Goal: Information Seeking & Learning: Check status

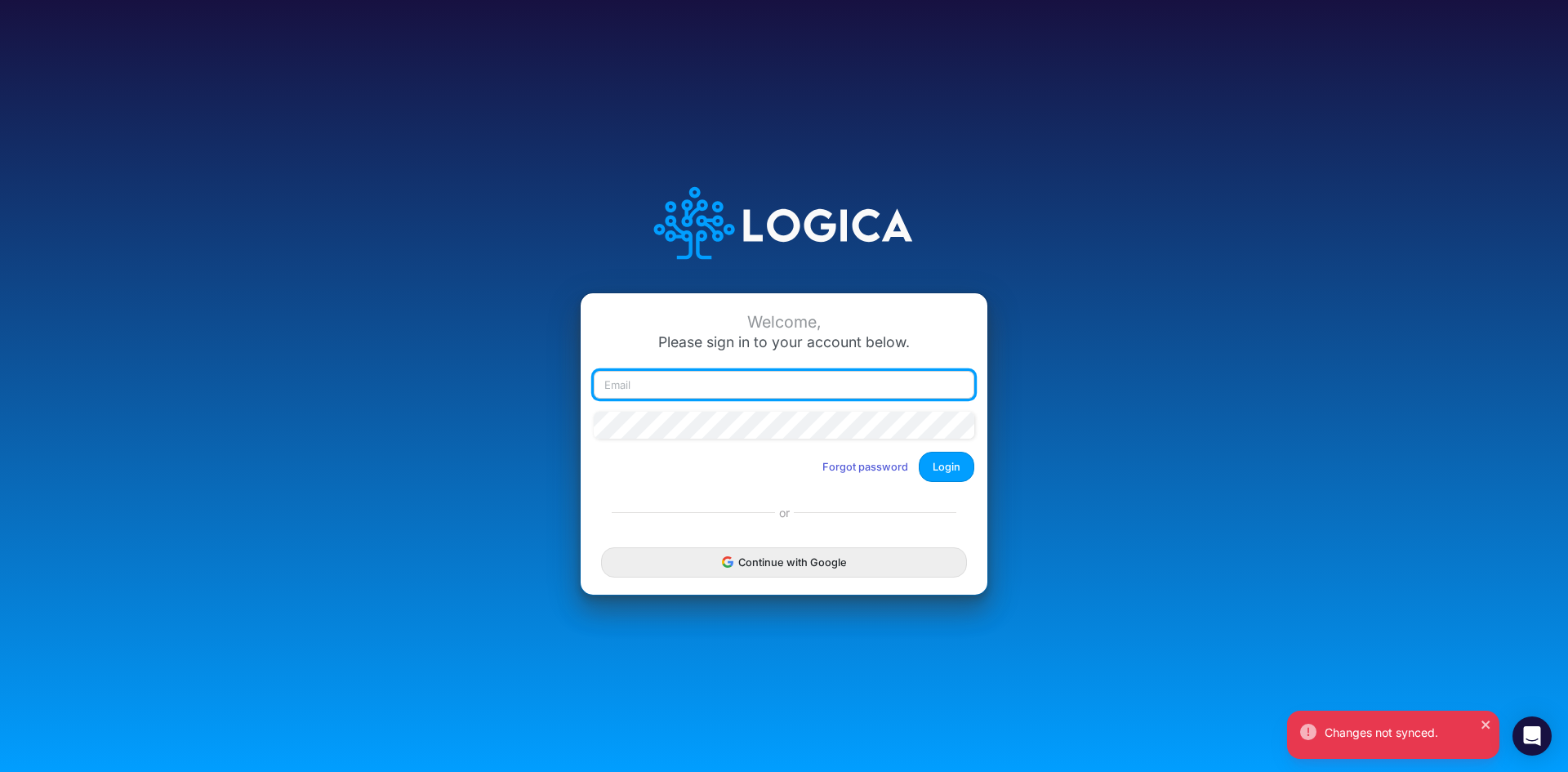
click at [677, 393] on input "email" at bounding box center [784, 385] width 381 height 28
type input "[EMAIL_ADDRESS][DOMAIN_NAME]"
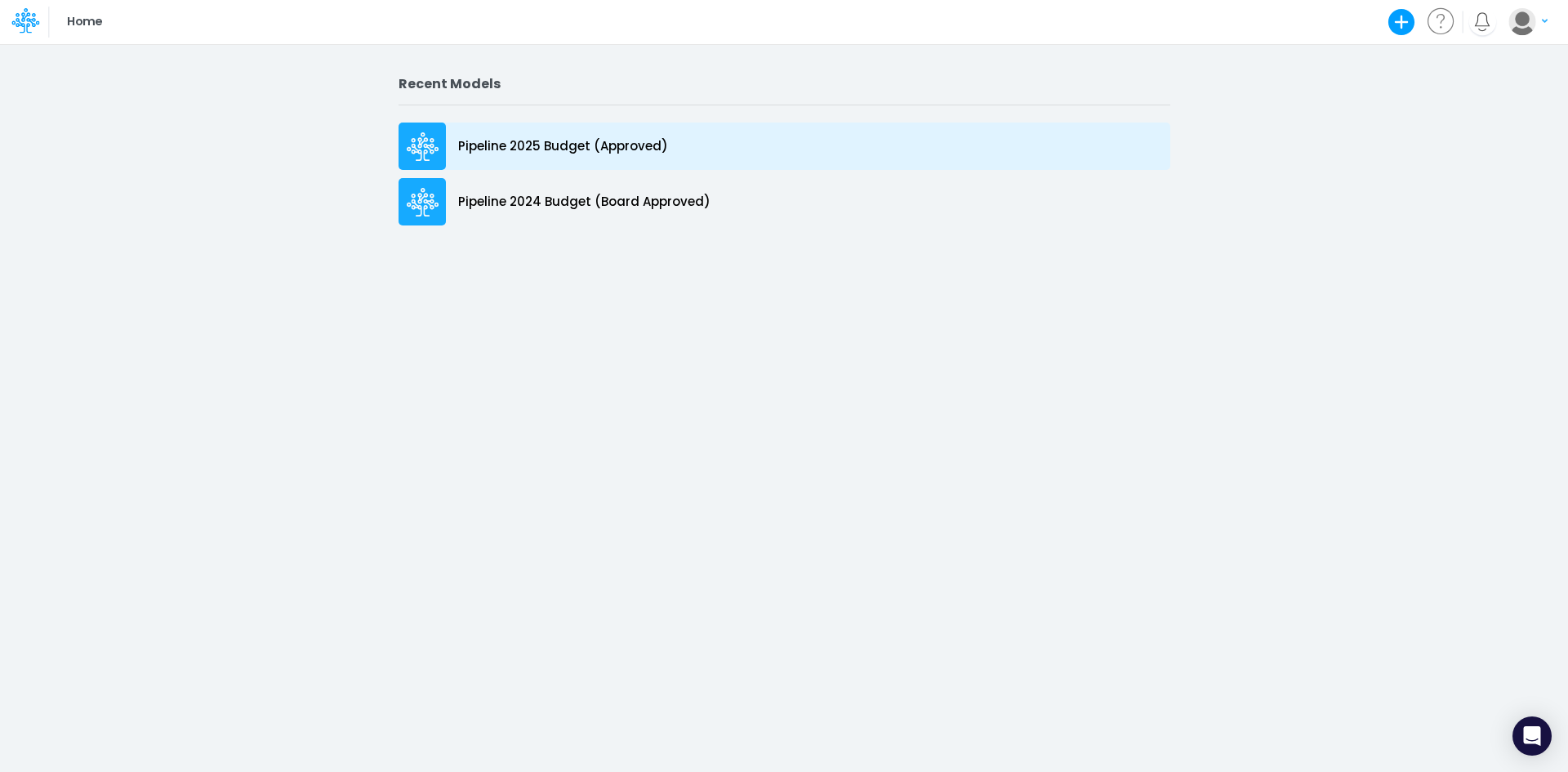
click at [431, 141] on icon at bounding box center [422, 137] width 24 height 11
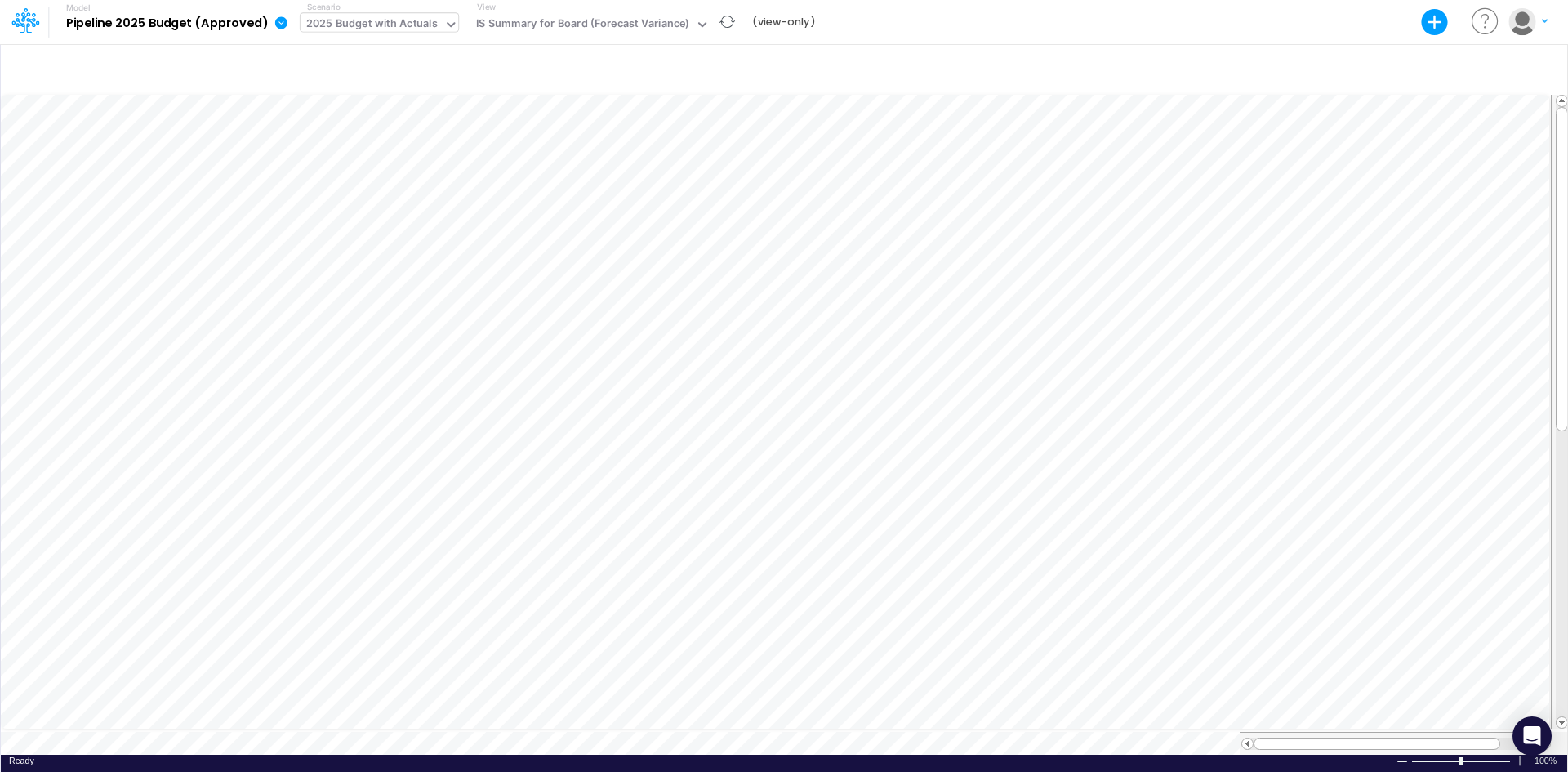
click at [449, 30] on icon at bounding box center [450, 24] width 14 height 14
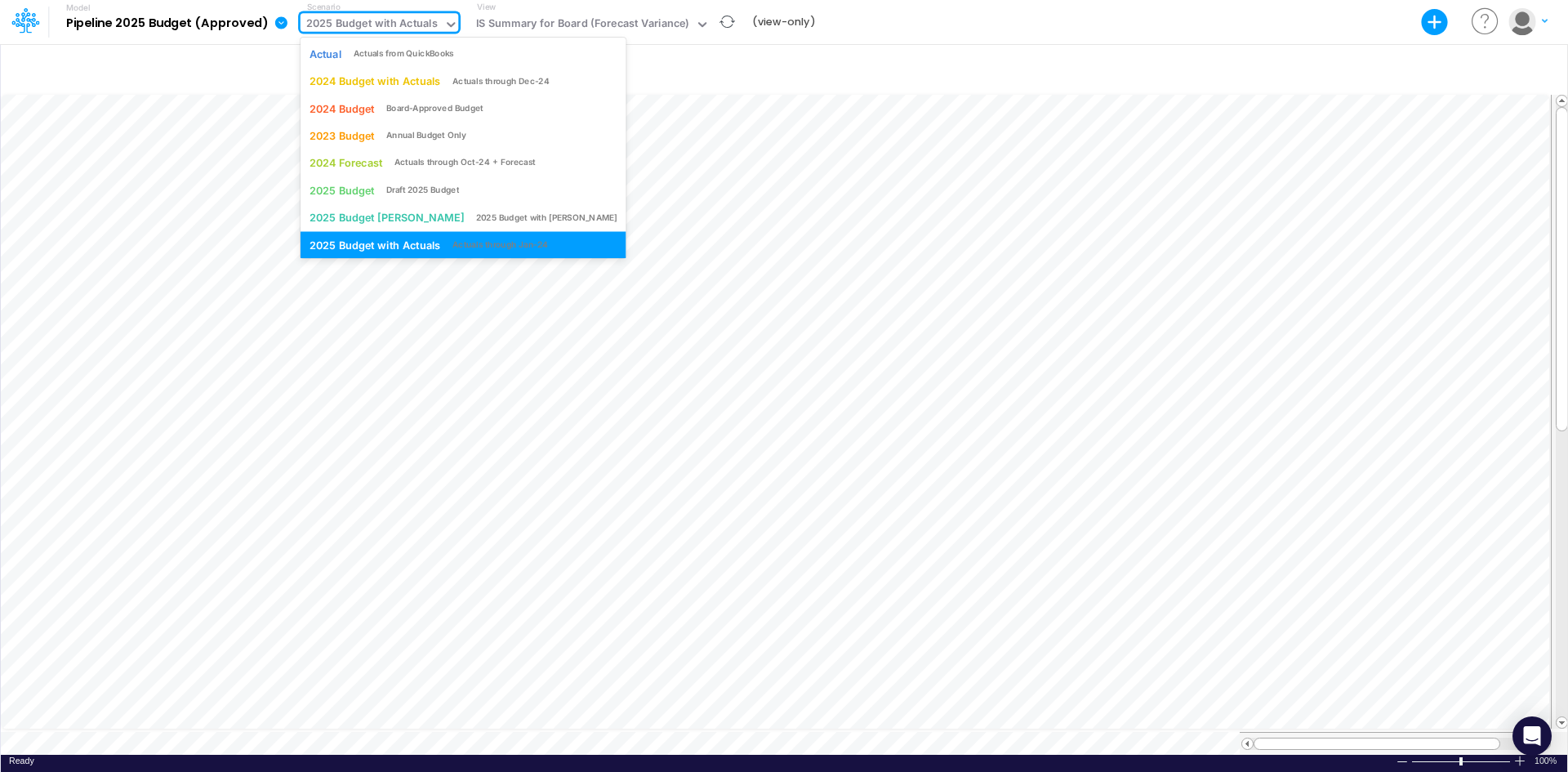
scroll to position [4, 0]
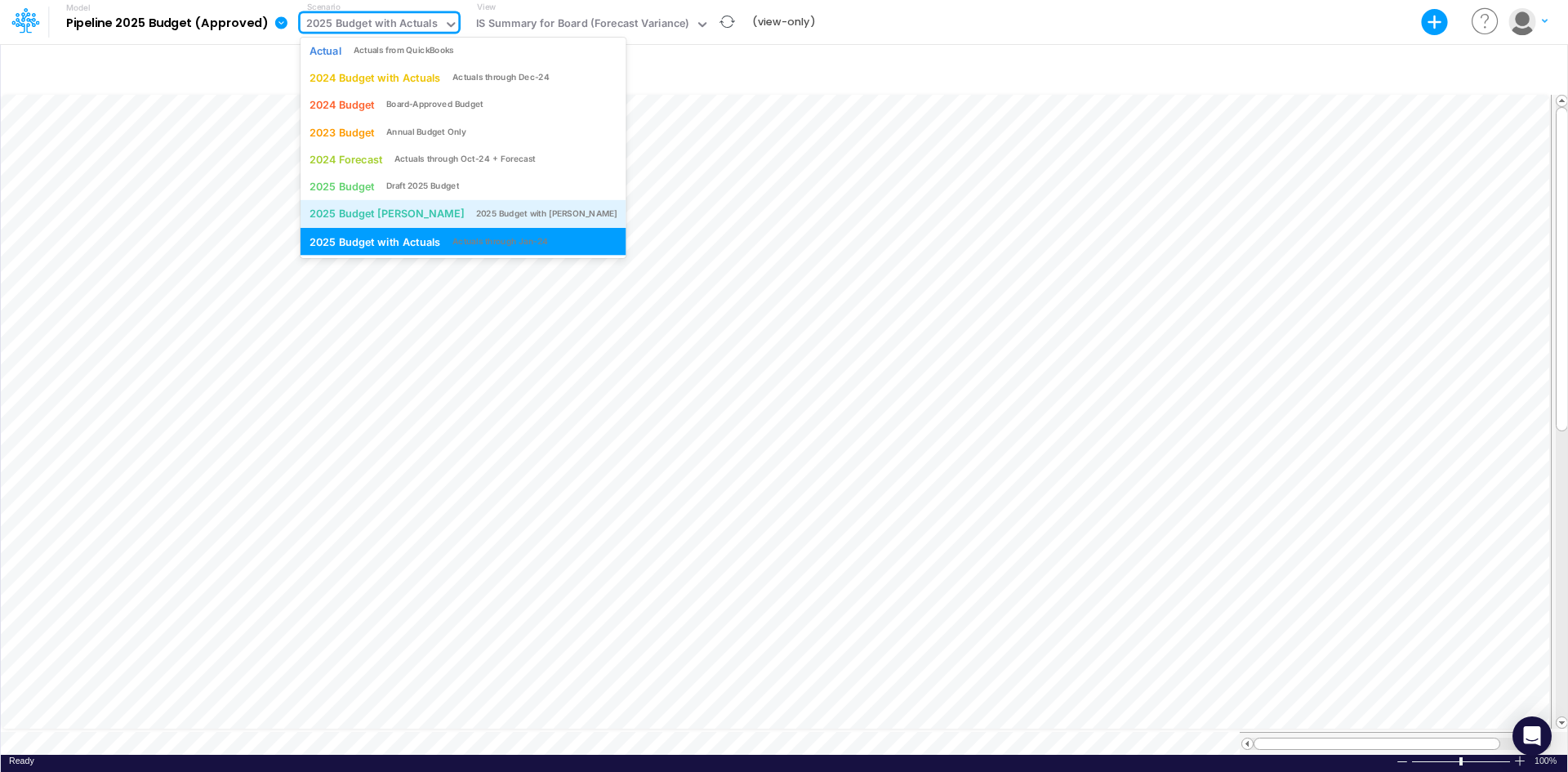
click at [476, 214] on div "2025 Budget with [PERSON_NAME]" at bounding box center [547, 213] width 142 height 12
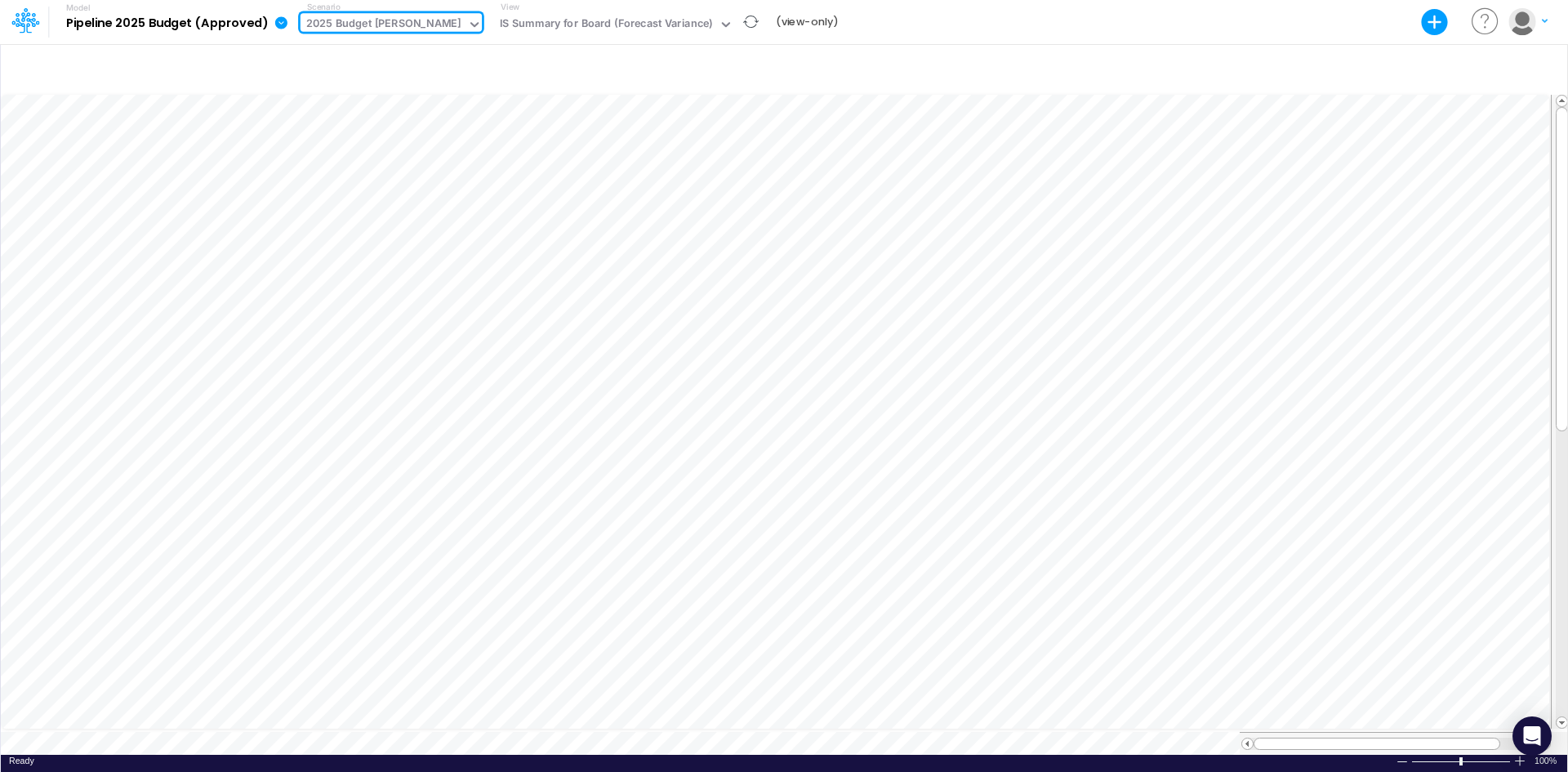
click at [442, 21] on div "Scenario option 2025 Budget [PERSON_NAME], selected. 0 results available. Selec…" at bounding box center [394, 22] width 188 height 42
click at [471, 25] on icon at bounding box center [475, 24] width 9 height 5
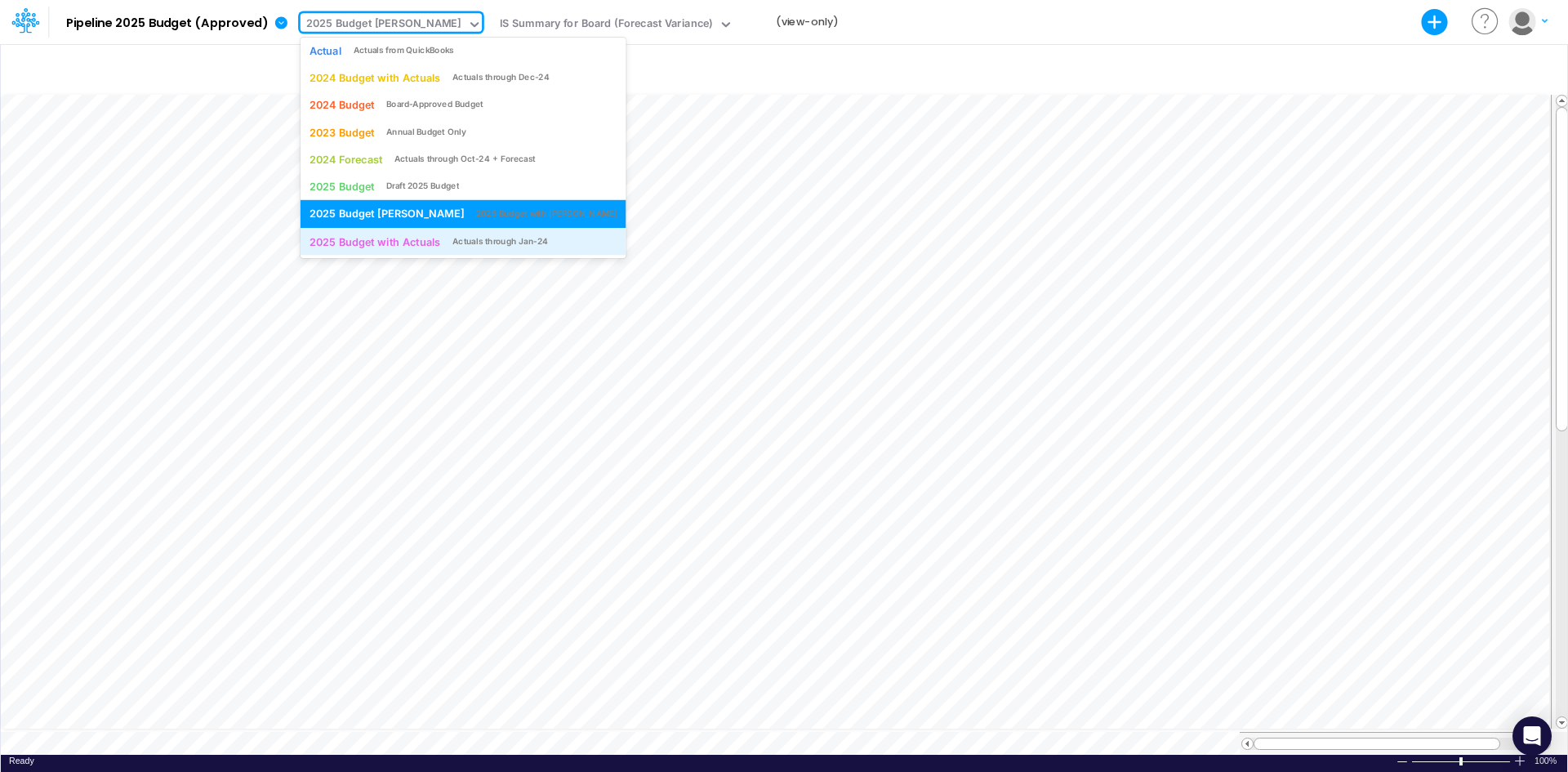
click at [405, 238] on div "2025 Budget with Actuals" at bounding box center [374, 241] width 131 height 15
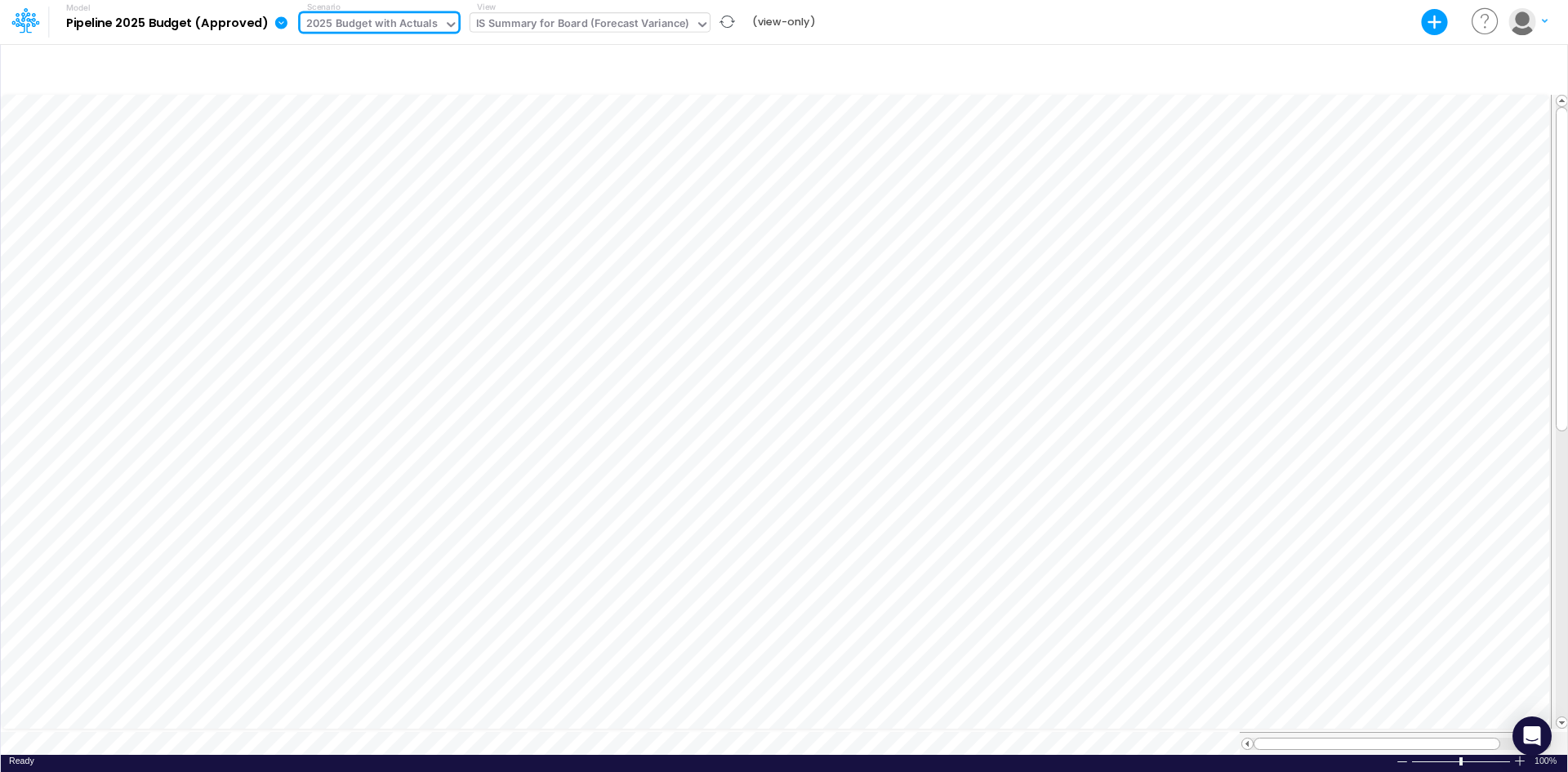
click at [559, 36] on div "IS Summary for Board (Forecast Variance)" at bounding box center [583, 26] width 225 height 25
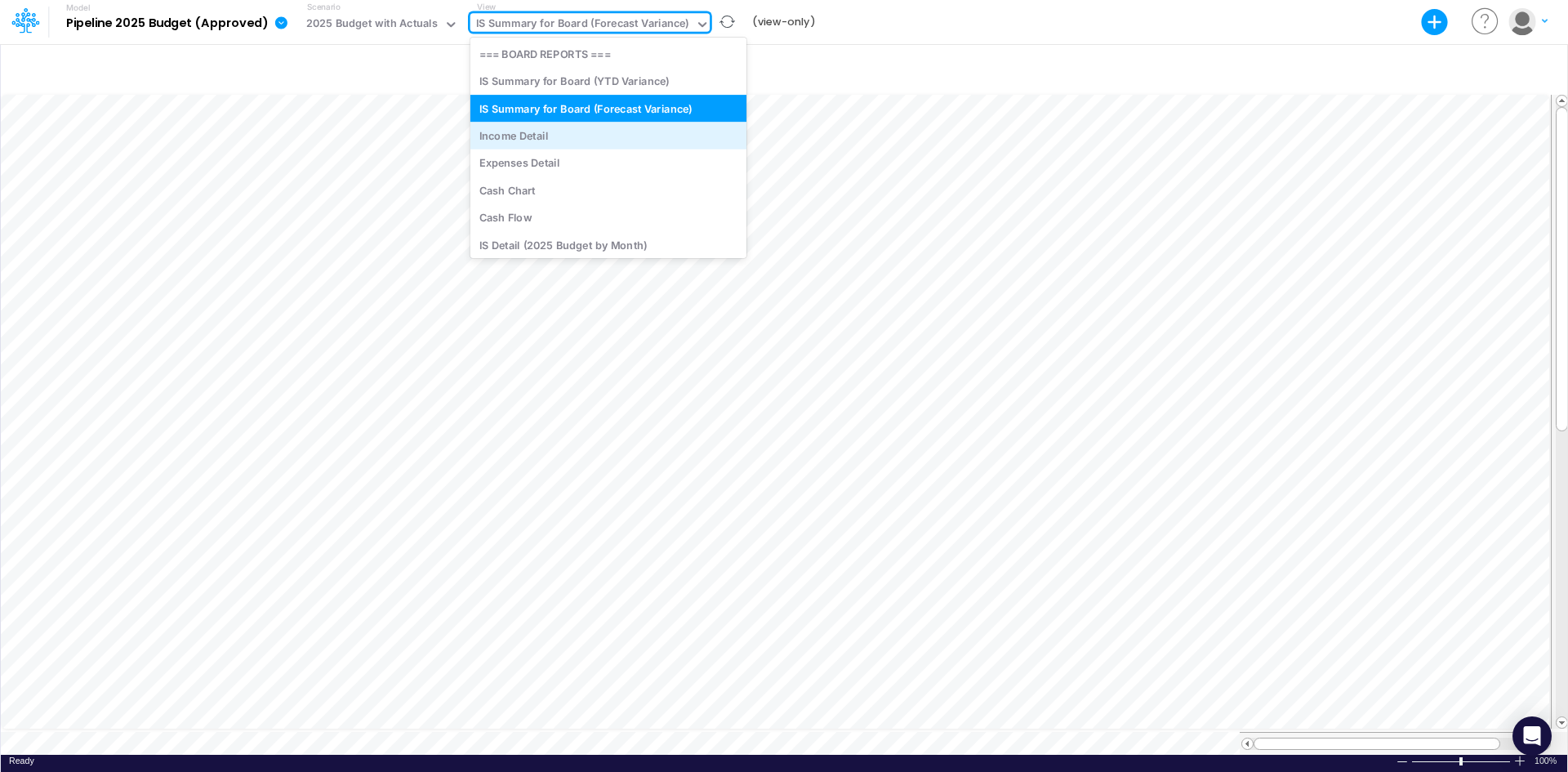
click at [580, 135] on div "Income Detail" at bounding box center [608, 135] width 276 height 27
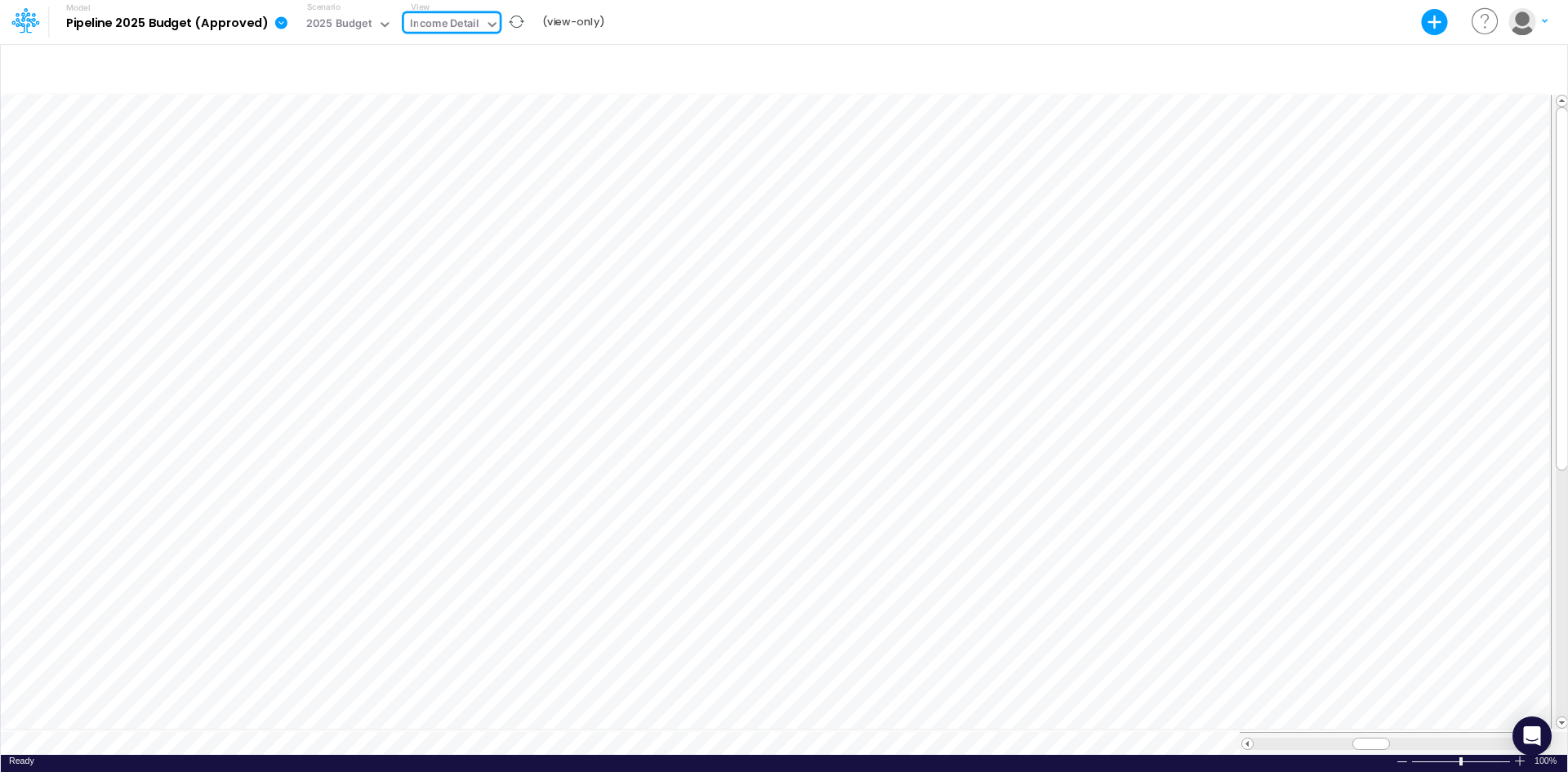
click at [485, 26] on icon at bounding box center [492, 24] width 14 height 14
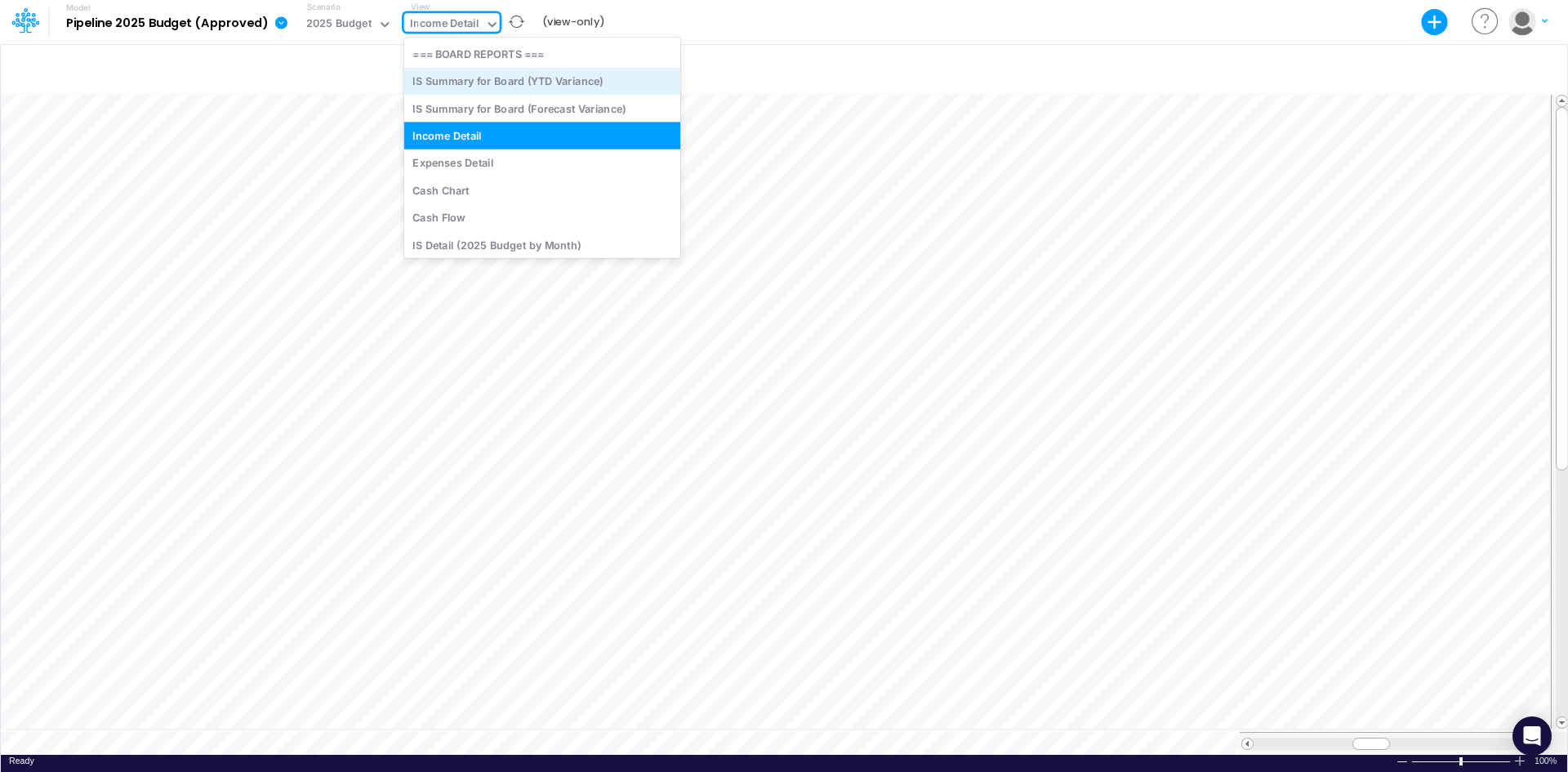
click at [494, 88] on div "IS Summary for Board (YTD Variance)" at bounding box center [542, 81] width 276 height 27
